Goal: Navigation & Orientation: Find specific page/section

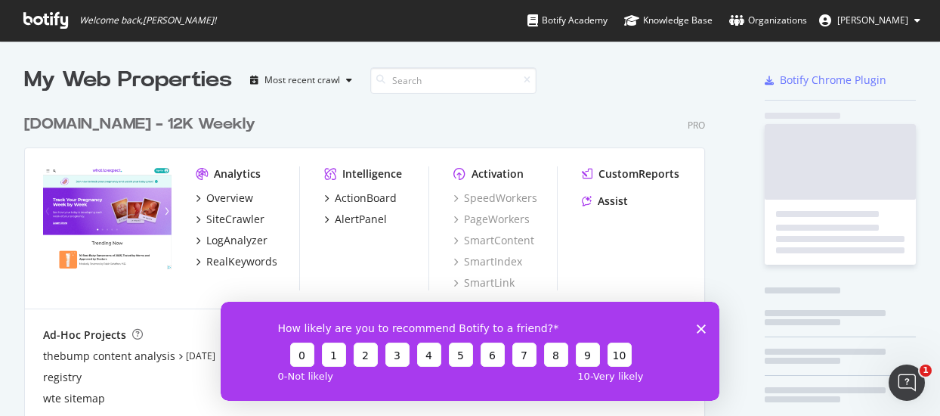
scroll to position [911, 681]
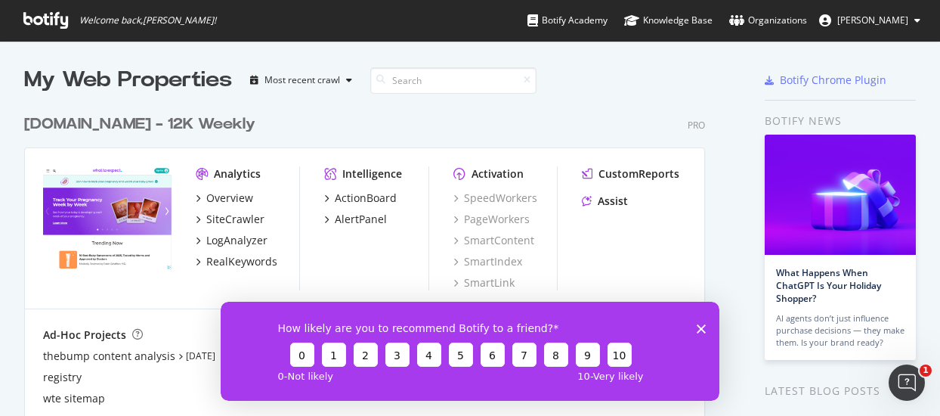
click at [706, 326] on div "How likely are you to recommend Botify to a friend? 0 1 2 3 4 5 6 7 8 9 10 0 - …" at bounding box center [470, 350] width 499 height 99
click at [701, 326] on polygon "Close survey" at bounding box center [701, 327] width 9 height 9
